Goal: Information Seeking & Learning: Learn about a topic

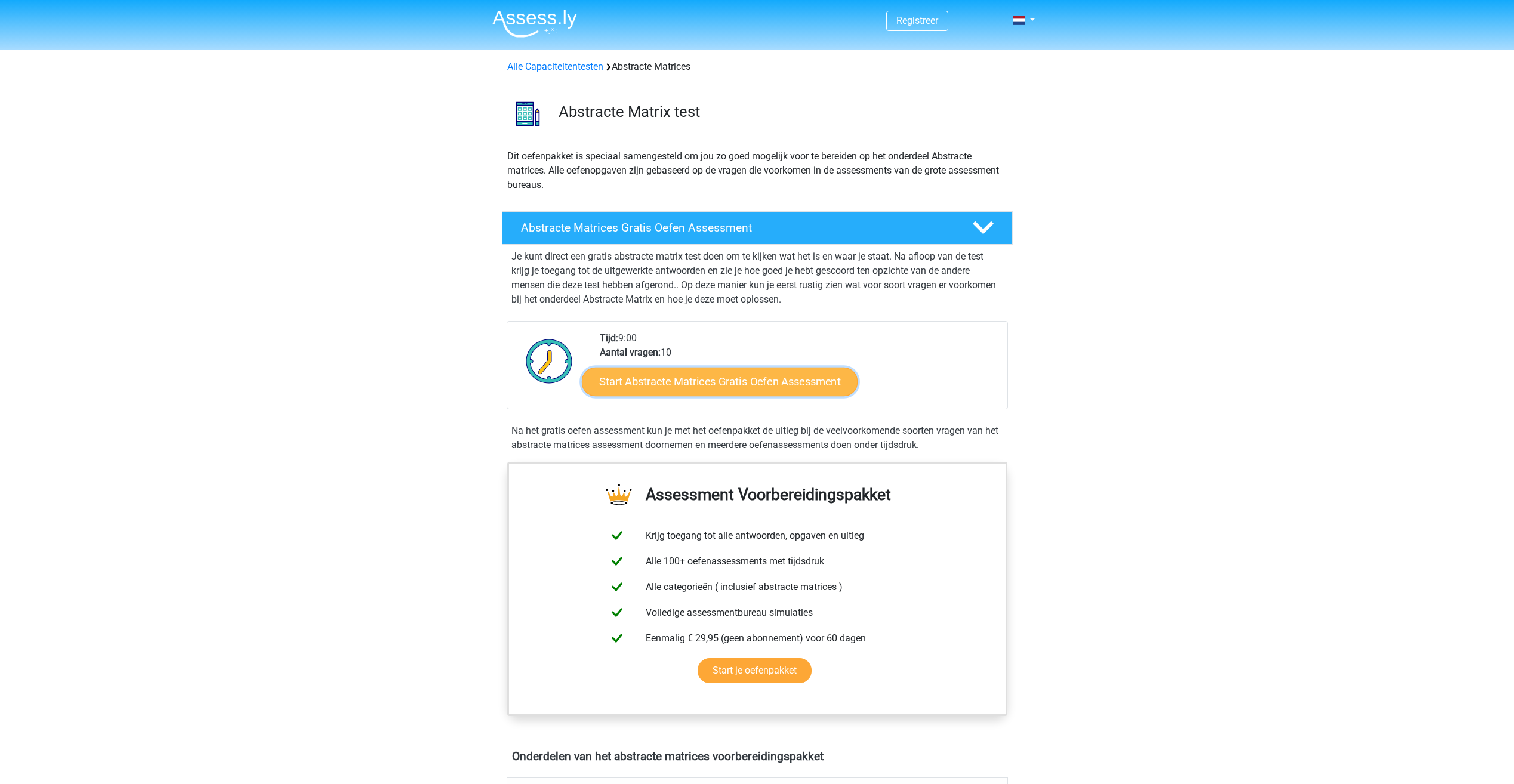
click at [798, 385] on link "Start Abstracte Matrices Gratis Oefen Assessment" at bounding box center [719, 381] width 275 height 29
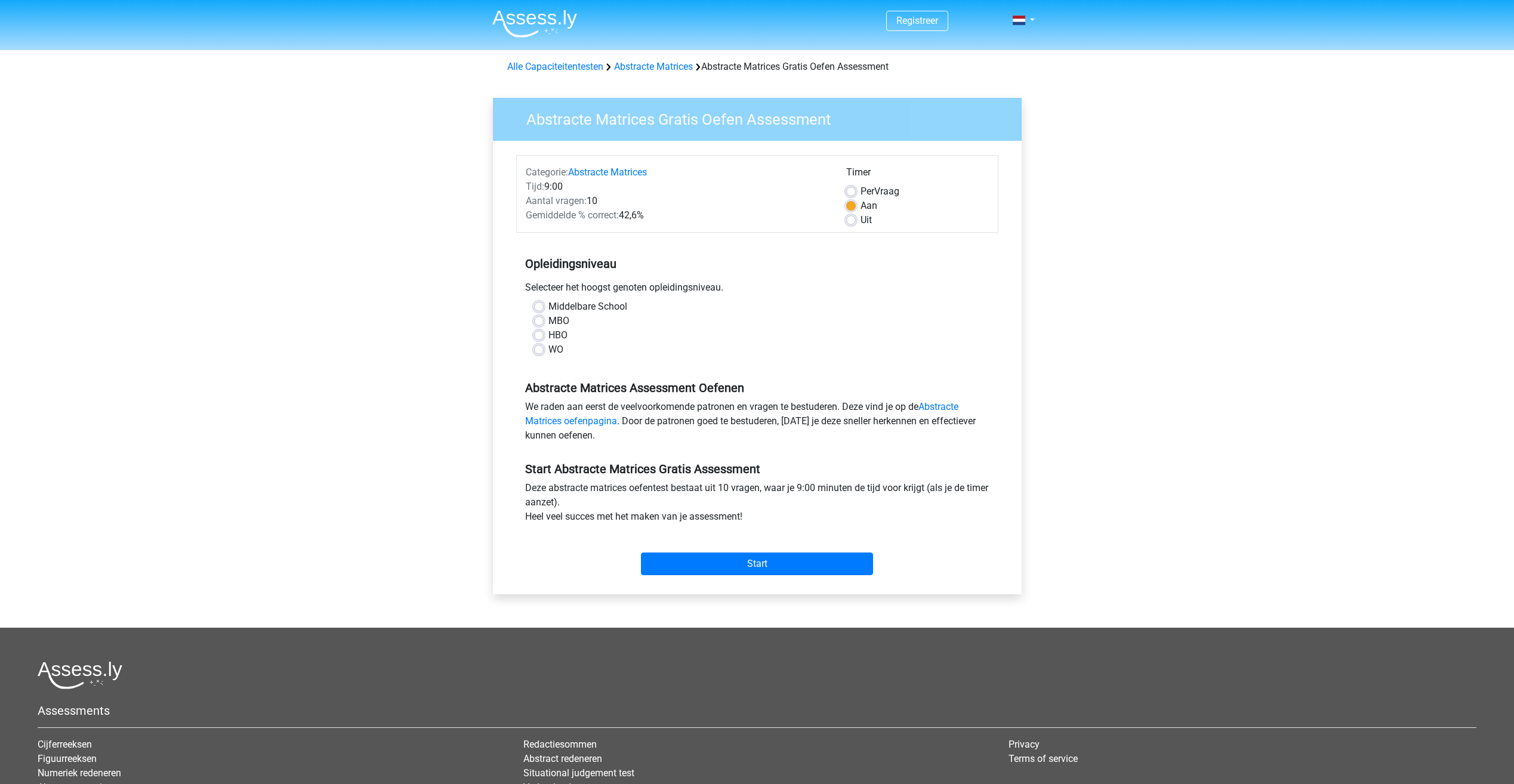
click at [548, 337] on label "HBO" at bounding box center [558, 335] width 19 height 14
click at [536, 337] on input "HBO" at bounding box center [539, 334] width 9 height 12
radio input "true"
click at [797, 568] on input "Start" at bounding box center [756, 564] width 232 height 23
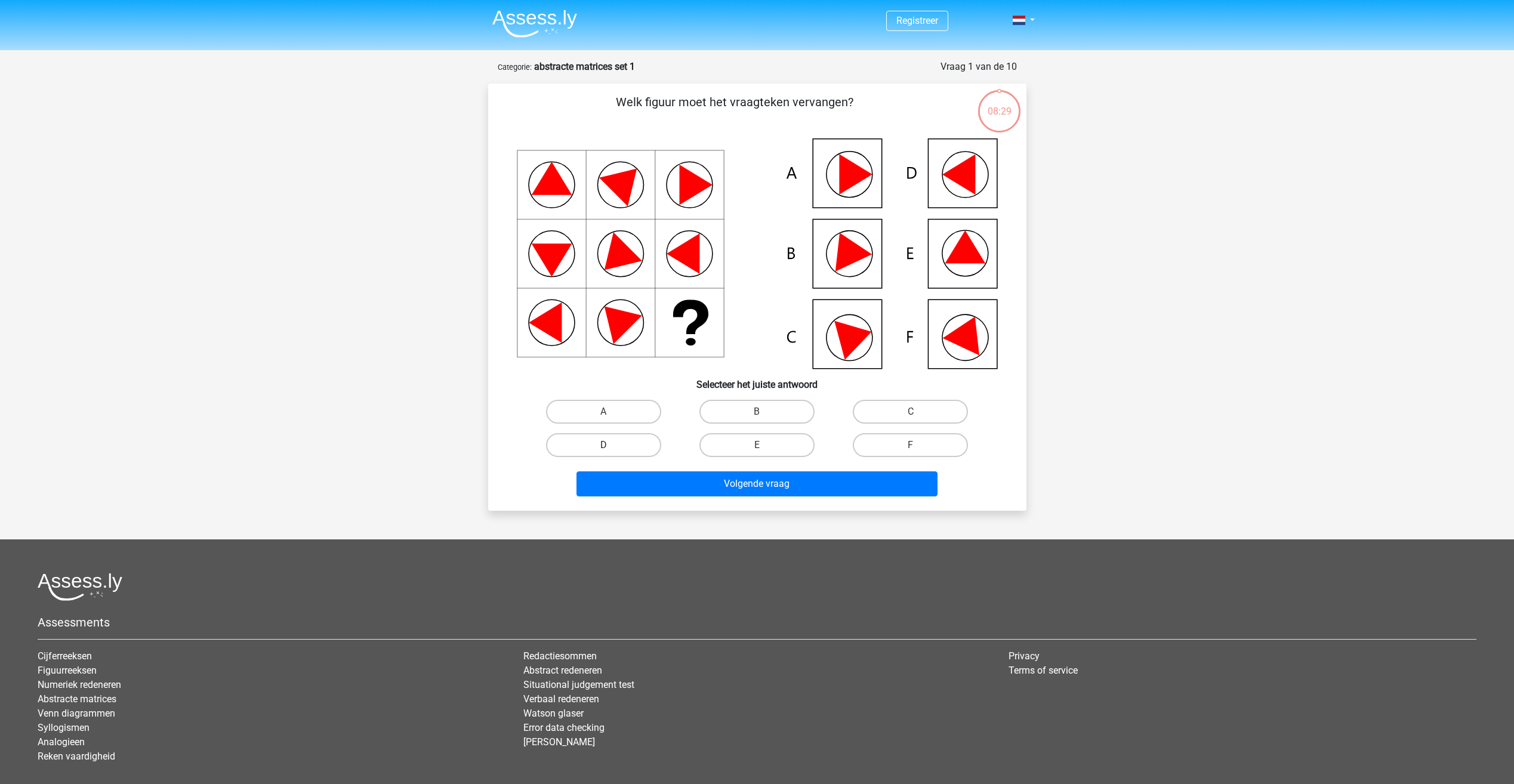
click at [612, 441] on label "D" at bounding box center [603, 445] width 115 height 24
click at [611, 445] on input "D" at bounding box center [607, 449] width 8 height 8
radio input "true"
click at [772, 486] on button "Volgende vraag" at bounding box center [757, 484] width 361 height 25
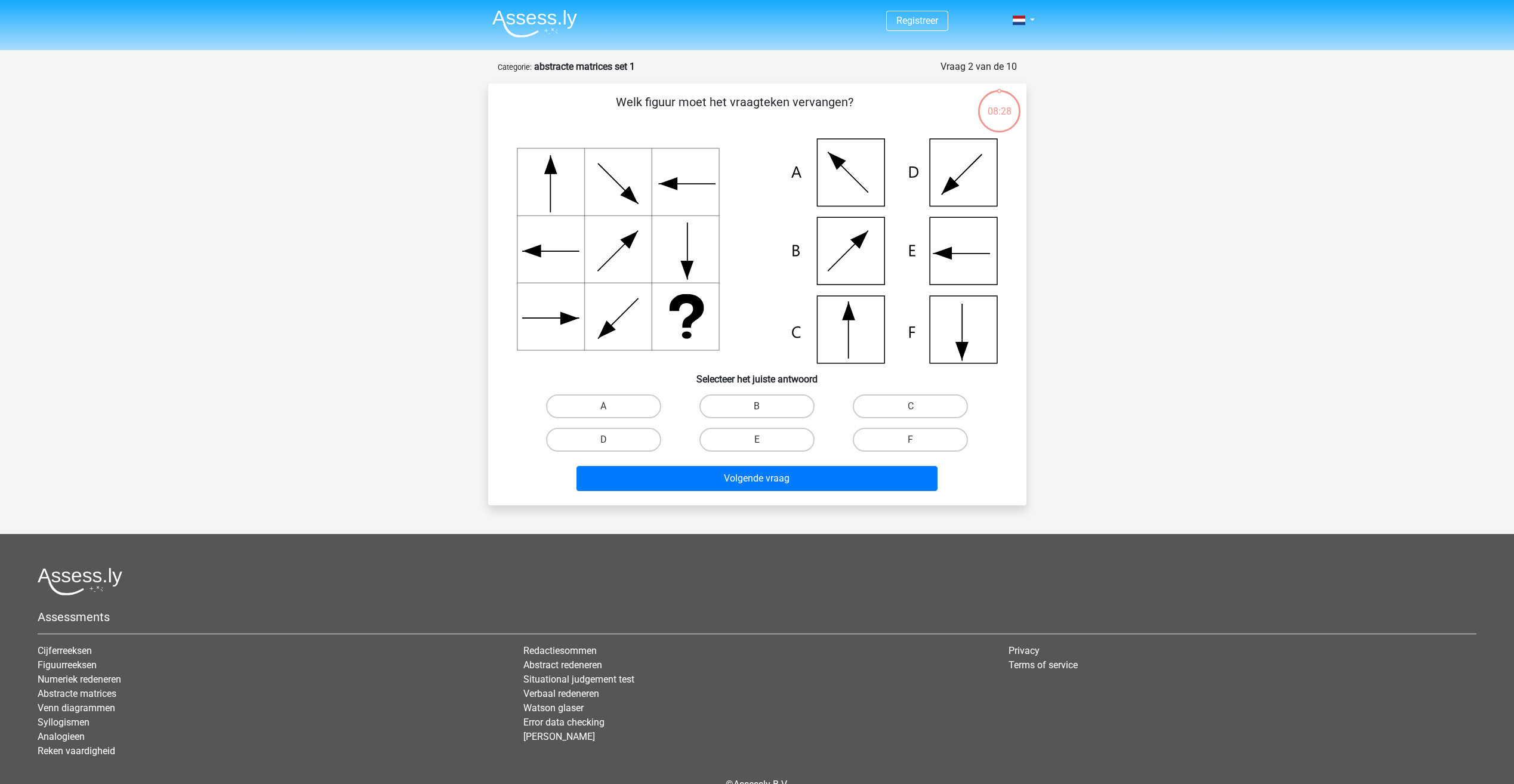
scroll to position [59, 0]
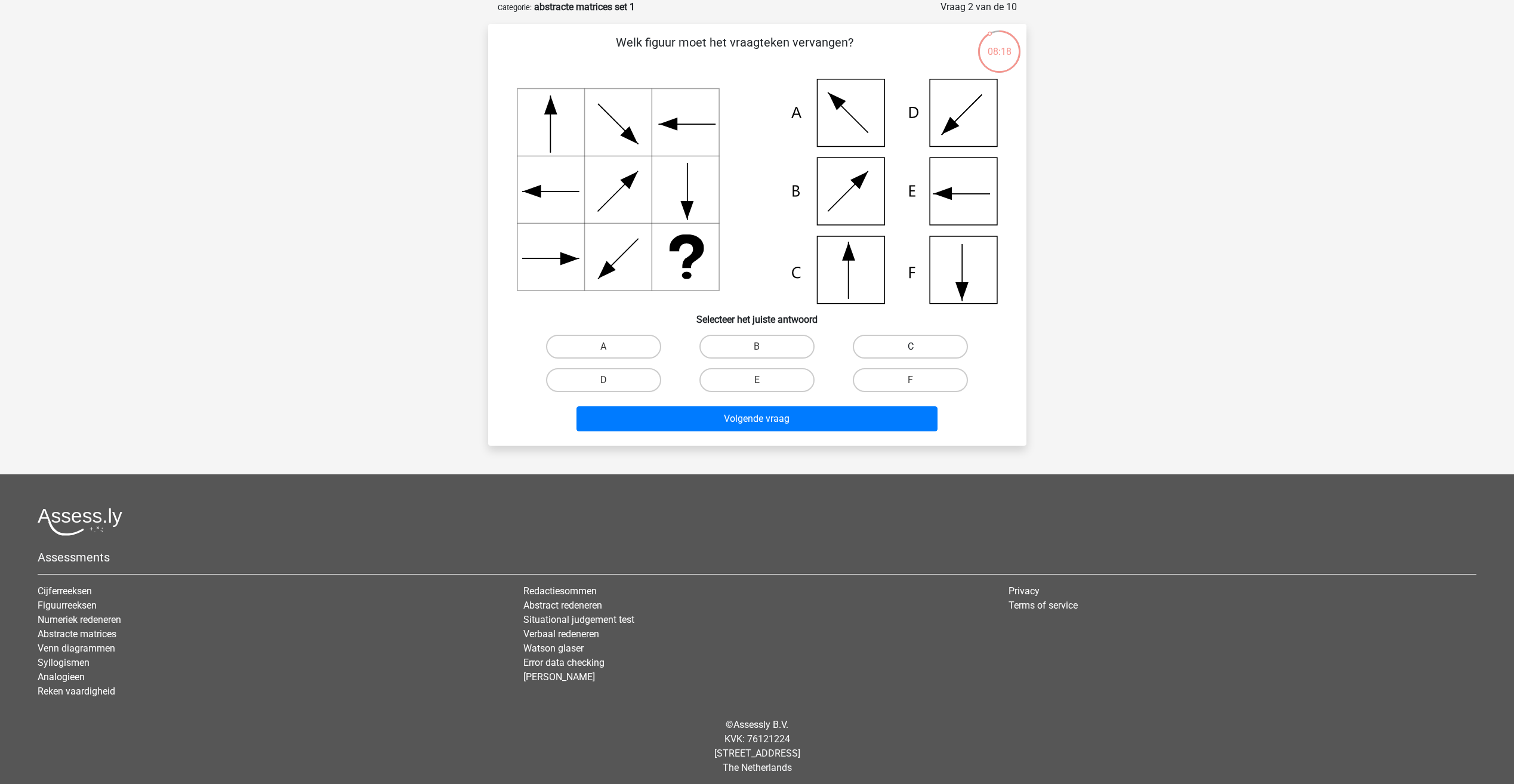
click at [896, 348] on label "C" at bounding box center [909, 346] width 115 height 24
click at [910, 348] on input "C" at bounding box center [914, 350] width 8 height 8
radio input "true"
click at [747, 421] on button "Volgende vraag" at bounding box center [757, 419] width 361 height 25
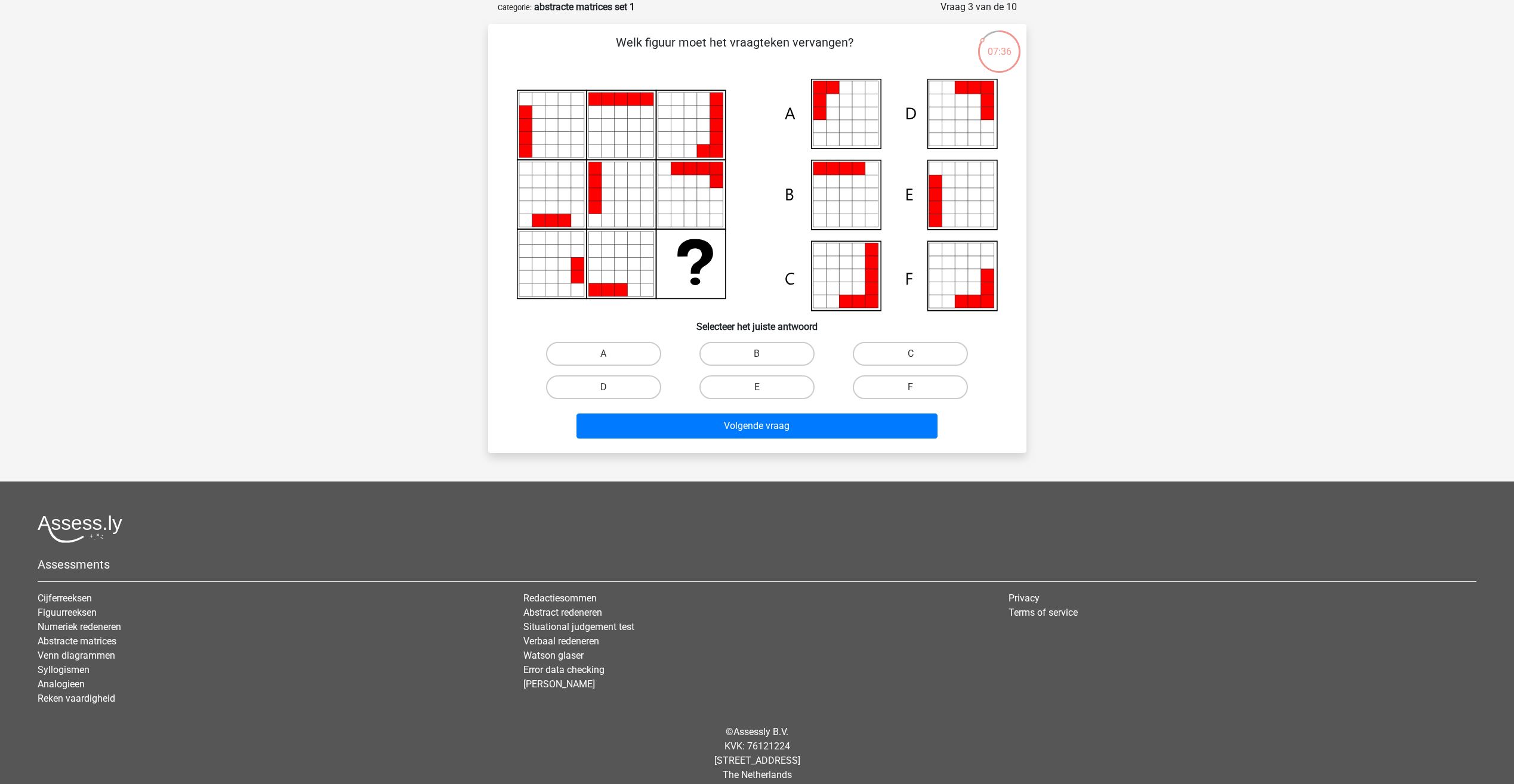
click at [895, 383] on label "F" at bounding box center [909, 387] width 115 height 24
click at [910, 387] on input "F" at bounding box center [914, 391] width 8 height 8
radio input "true"
click at [720, 428] on button "Volgende vraag" at bounding box center [757, 426] width 361 height 25
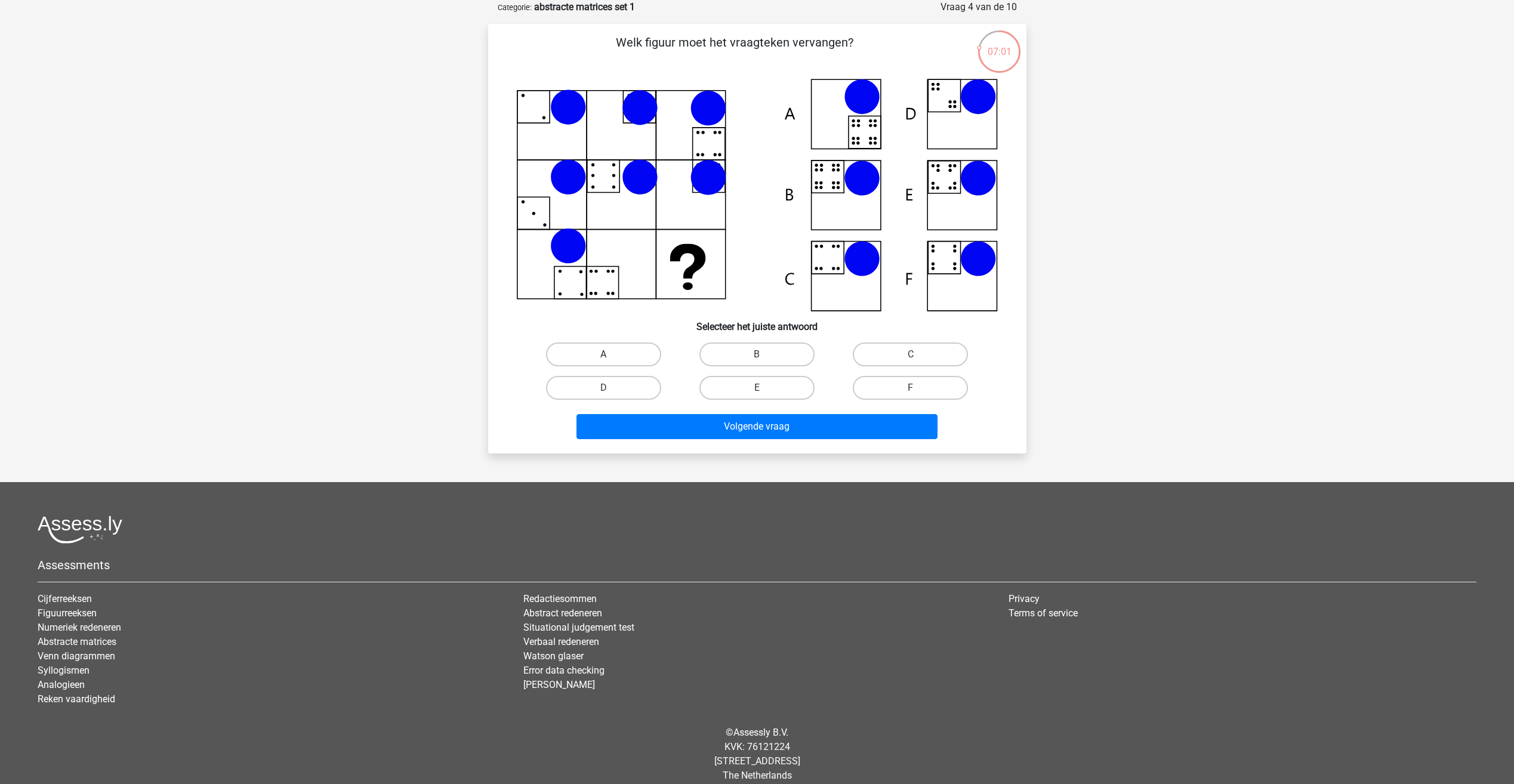
click at [594, 353] on label "A" at bounding box center [603, 354] width 115 height 24
click at [603, 354] on input "A" at bounding box center [607, 358] width 8 height 8
radio input "true"
click at [754, 427] on button "Volgende vraag" at bounding box center [757, 426] width 361 height 25
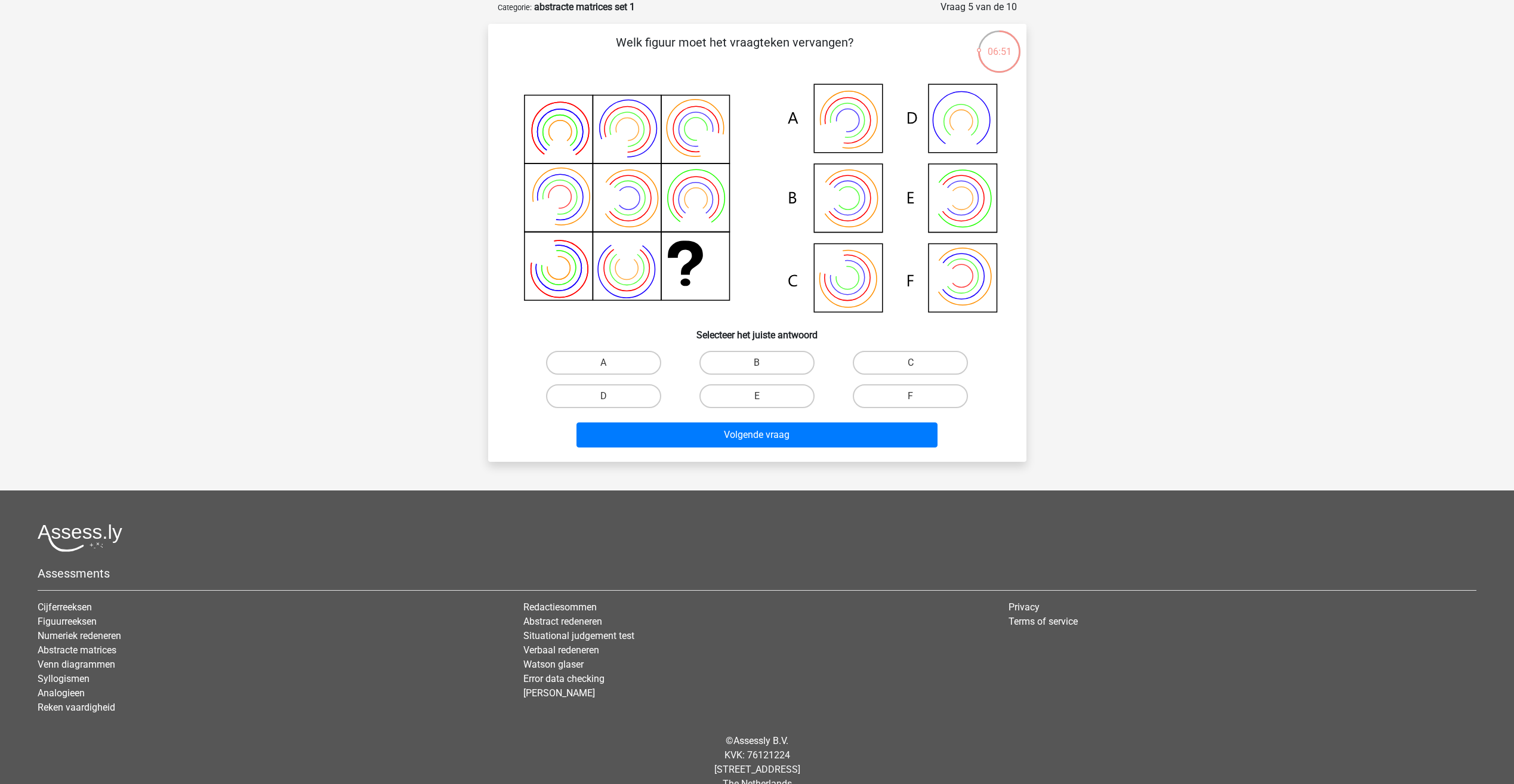
drag, startPoint x: 754, startPoint y: 427, endPoint x: 374, endPoint y: 285, distance: 405.7
click at [374, 285] on div "Registreer Nederlands English" at bounding box center [757, 373] width 1514 height 865
click at [619, 354] on label "A" at bounding box center [603, 363] width 115 height 24
click at [611, 363] on input "A" at bounding box center [607, 367] width 8 height 8
radio input "true"
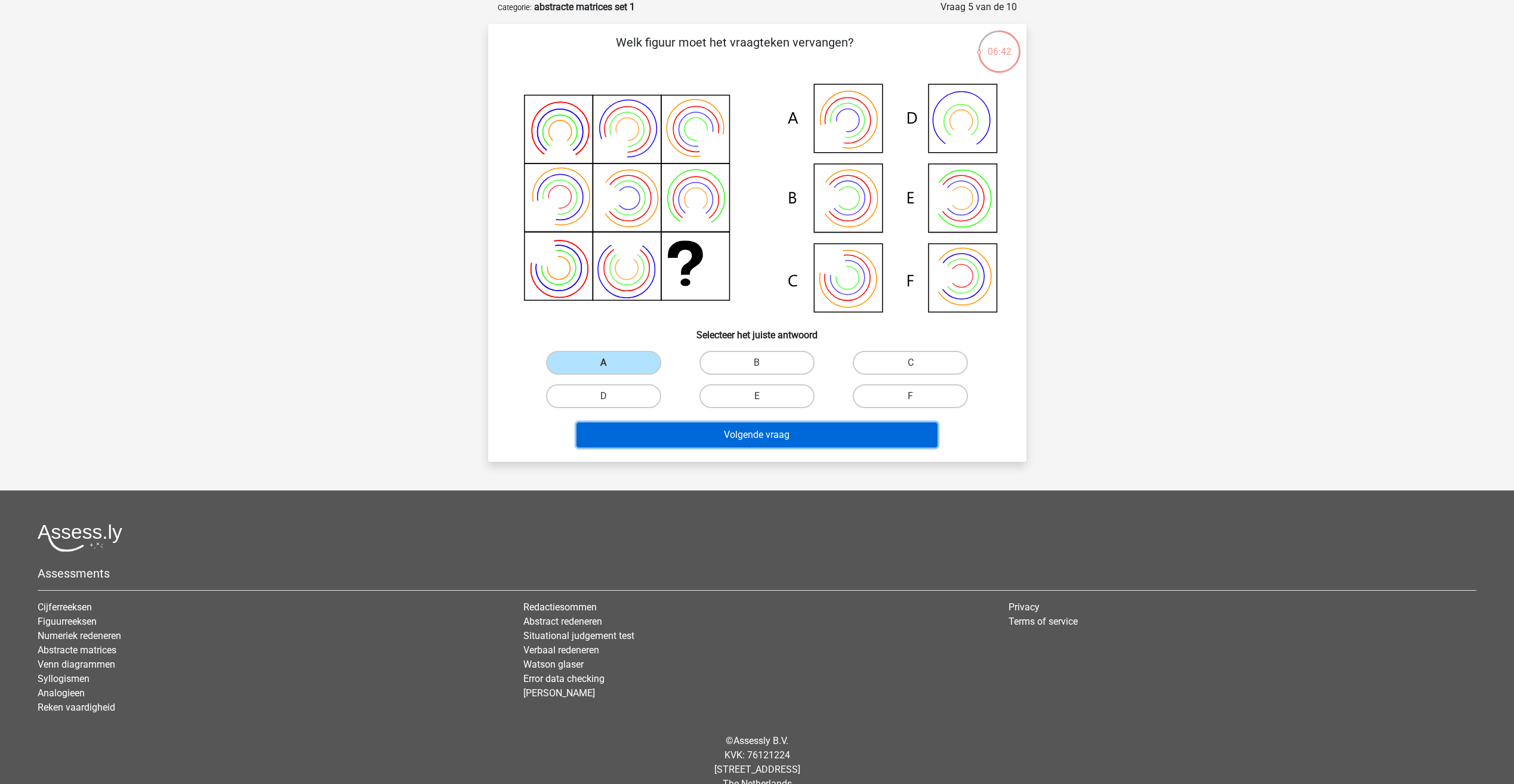
click at [744, 432] on button "Volgende vraag" at bounding box center [757, 435] width 361 height 25
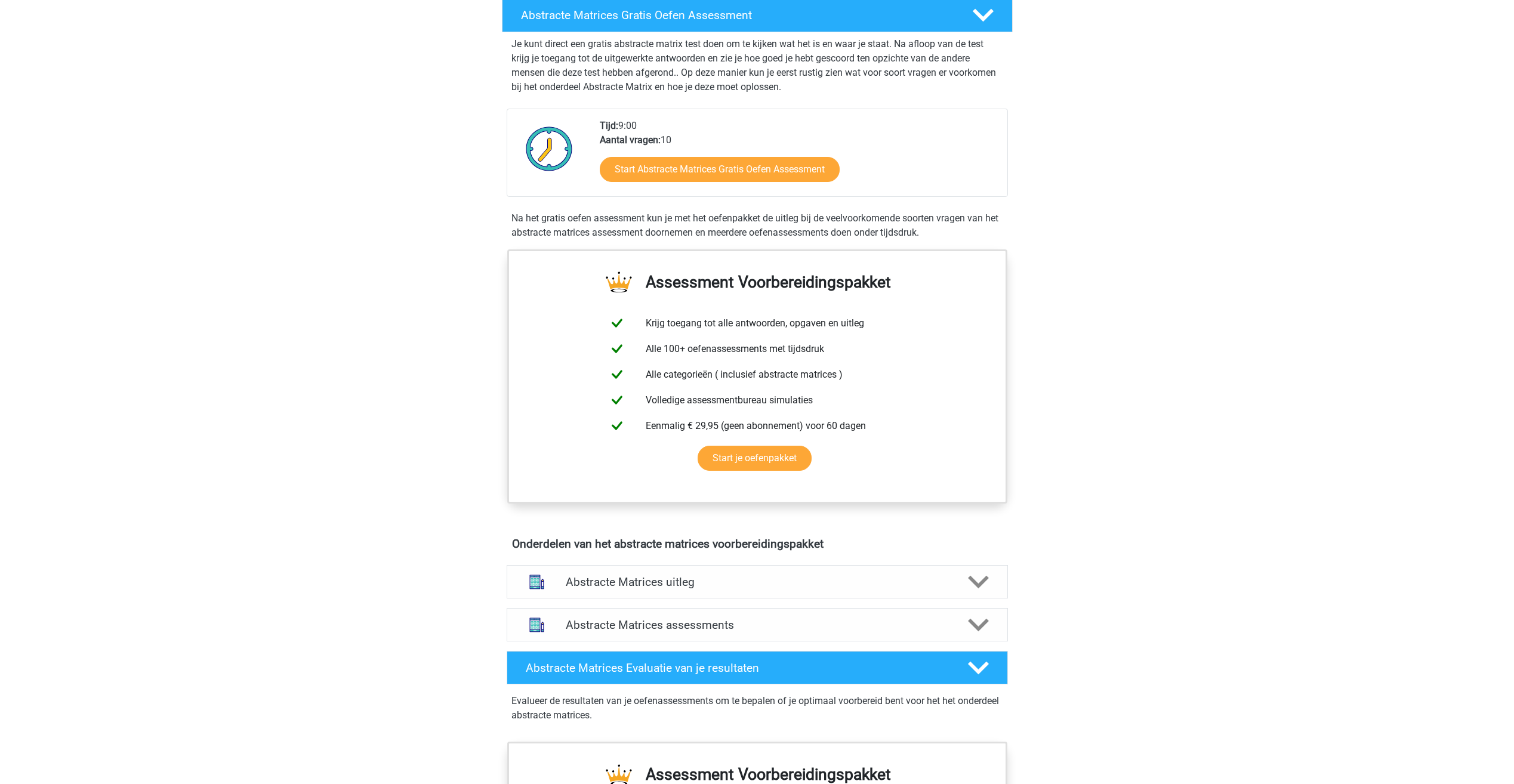
scroll to position [179, 0]
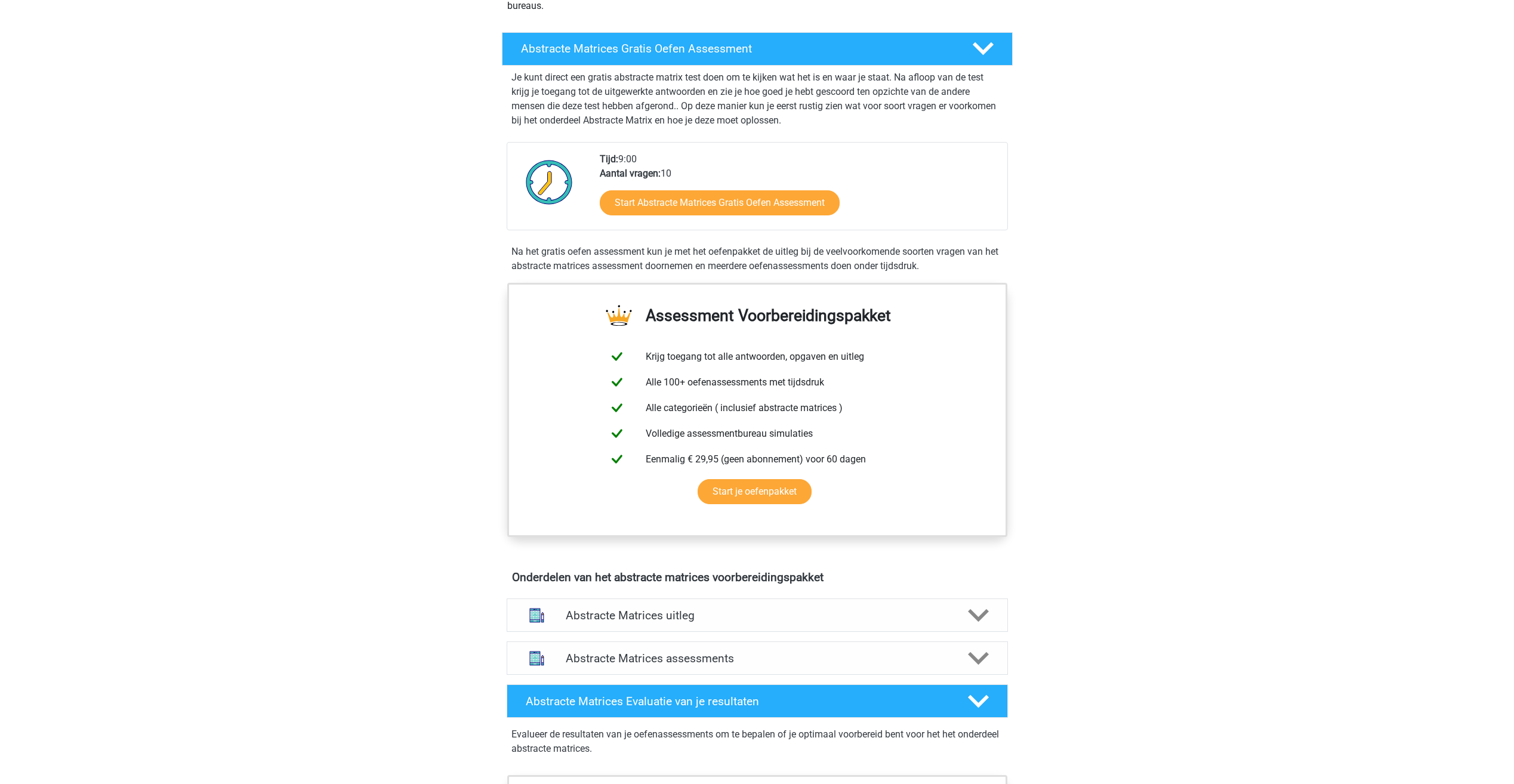
drag, startPoint x: 575, startPoint y: 77, endPoint x: 1295, endPoint y: 172, distance: 726.2
click at [1295, 172] on div "Registreer Nederlands English" at bounding box center [757, 596] width 1514 height 1552
click at [707, 200] on link "Start Abstracte Matrices Gratis Oefen Assessment" at bounding box center [719, 202] width 275 height 29
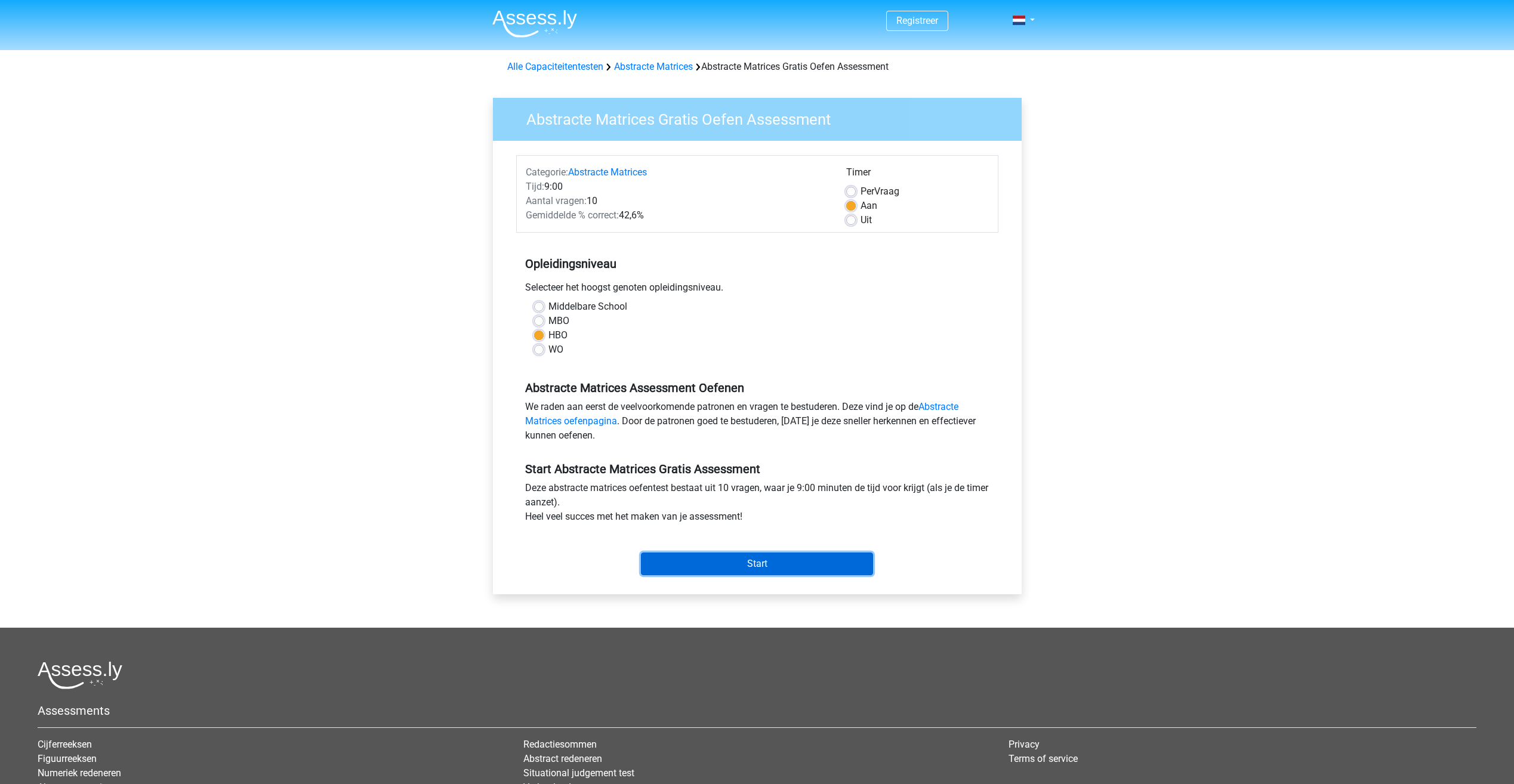
click at [769, 562] on input "Start" at bounding box center [756, 564] width 232 height 23
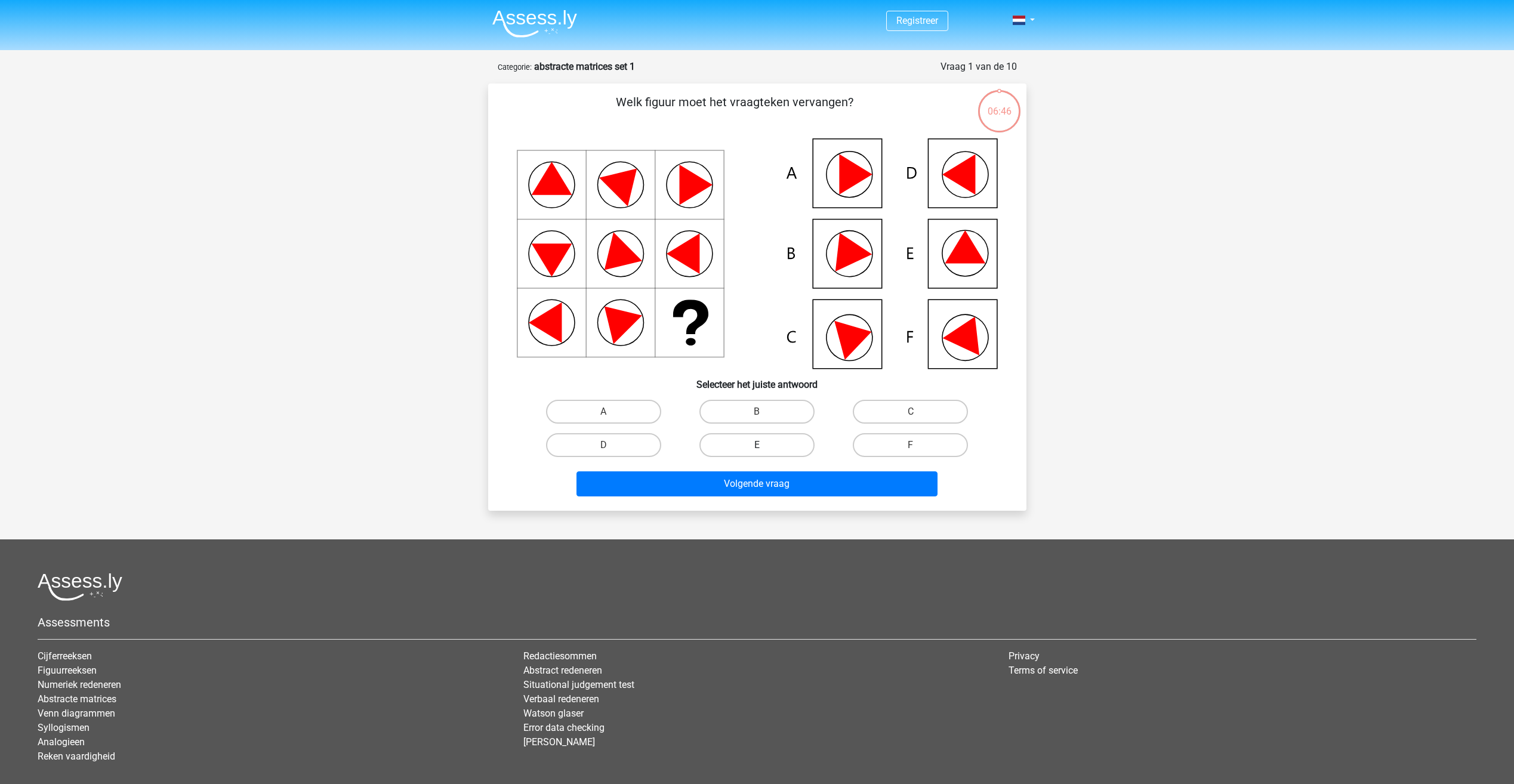
click at [741, 448] on label "E" at bounding box center [756, 445] width 115 height 24
click at [756, 448] on input "E" at bounding box center [760, 449] width 8 height 8
radio input "true"
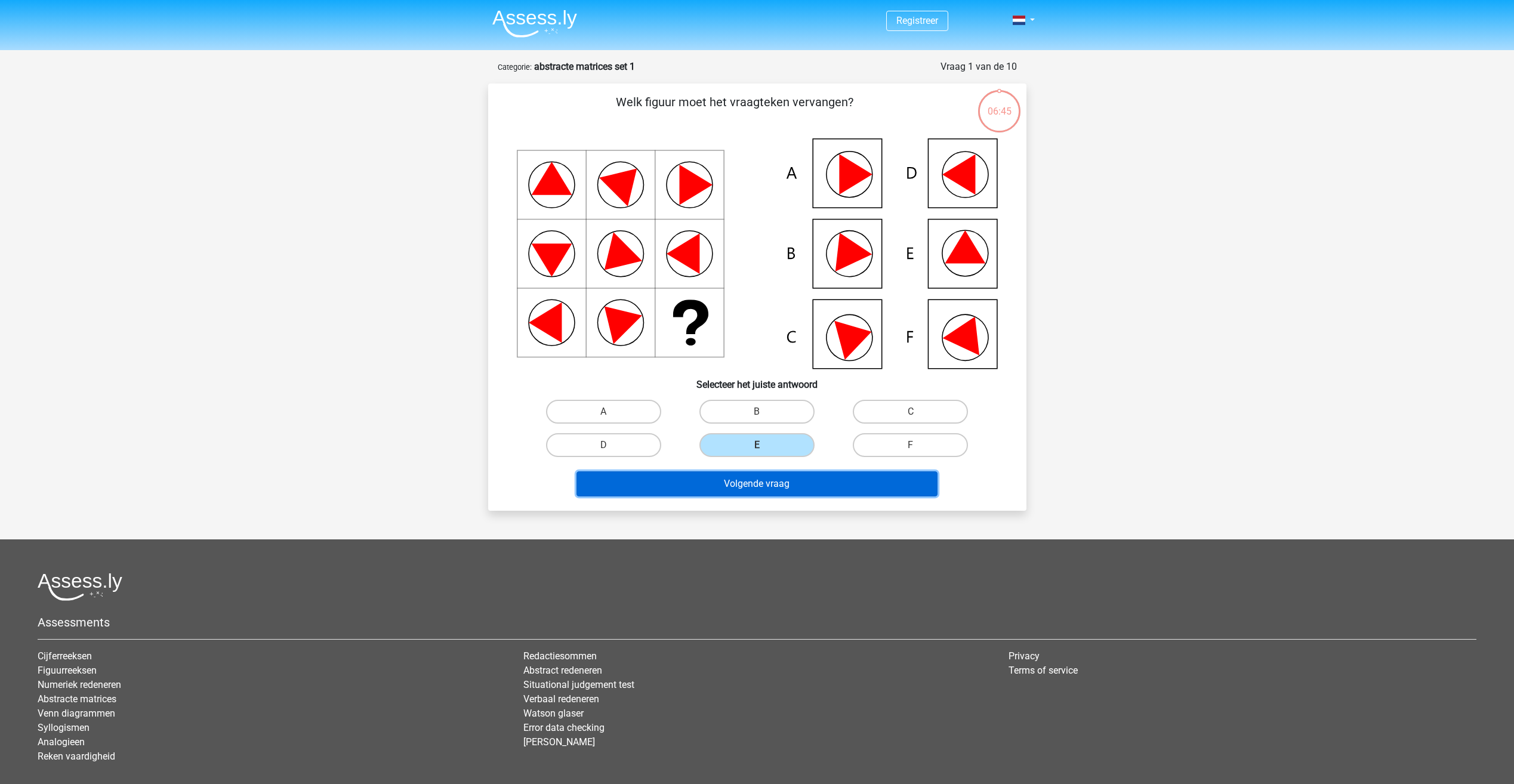
click at [755, 478] on button "Volgende vraag" at bounding box center [757, 484] width 361 height 25
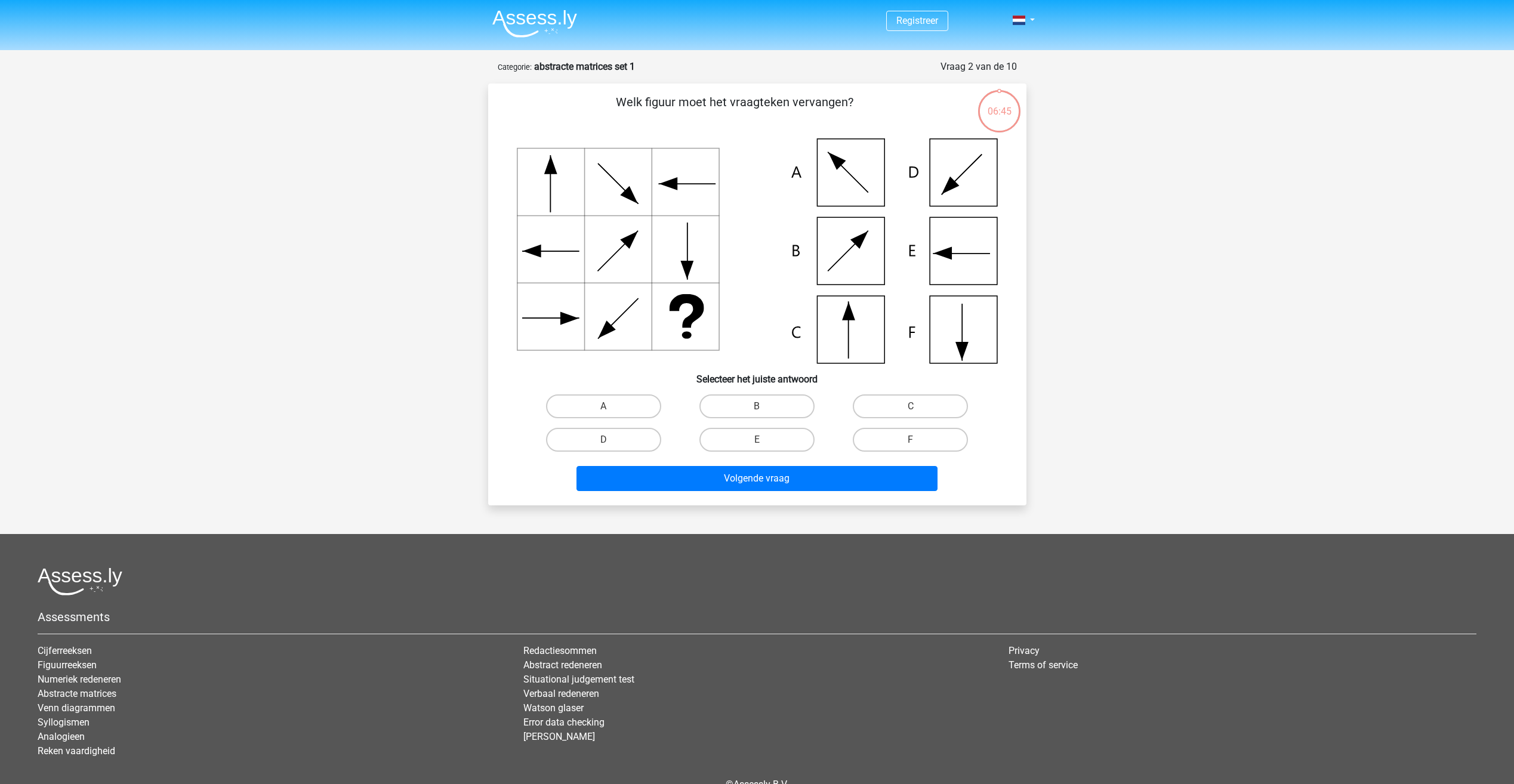
scroll to position [59, 0]
